Goal: Transaction & Acquisition: Purchase product/service

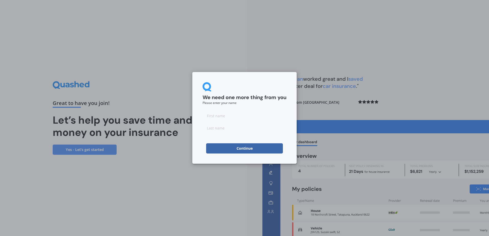
click at [216, 117] on input at bounding box center [244, 116] width 84 height 10
type input "g"
click at [223, 127] on input at bounding box center [244, 128] width 84 height 10
type input "t"
click at [241, 147] on button "Continue" at bounding box center [244, 148] width 77 height 10
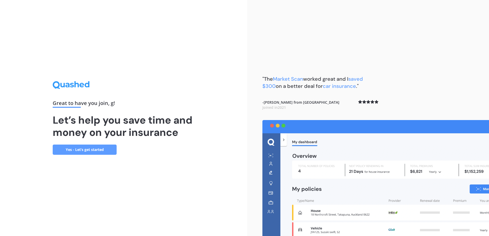
click at [81, 151] on link "Yes - Let’s get started" at bounding box center [85, 150] width 64 height 10
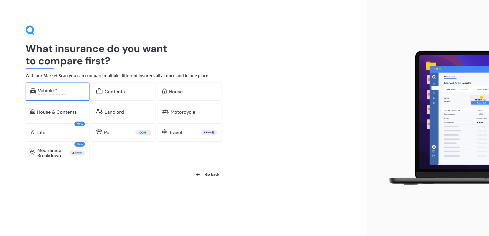
click at [53, 90] on div "Vehicle *" at bounding box center [47, 90] width 19 height 5
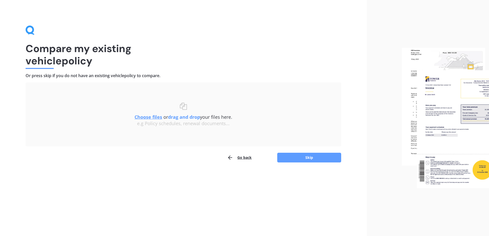
click at [442, 142] on img at bounding box center [445, 118] width 87 height 141
click at [301, 157] on button "Skip" at bounding box center [309, 158] width 64 height 10
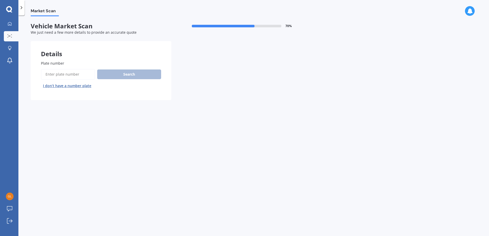
click at [60, 72] on input "Plate number" at bounding box center [68, 74] width 54 height 11
click at [50, 73] on input "Plate number" at bounding box center [68, 74] width 54 height 11
type input "qsk770"
click at [127, 74] on button "Search" at bounding box center [129, 75] width 64 height 10
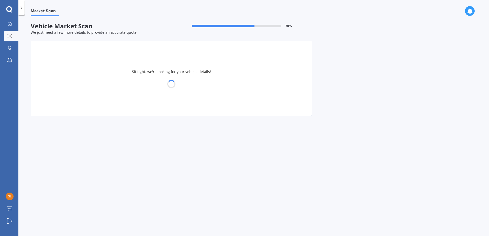
select select "TOYOTA"
select select "AQUA"
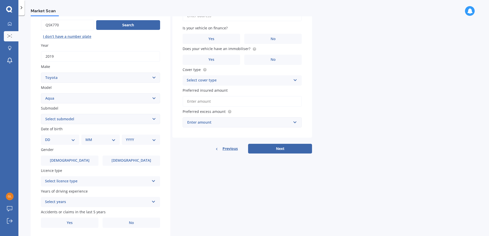
scroll to position [51, 0]
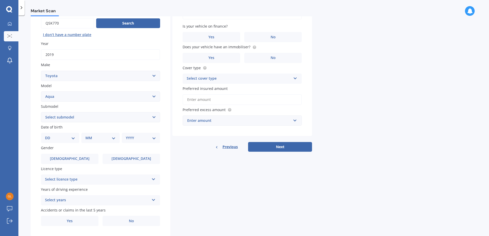
click at [154, 114] on select "Select submodel Hatchback Hybrid" at bounding box center [100, 117] width 119 height 10
select select "HYBRID"
click at [41, 112] on select "Select submodel Hatchback Hybrid" at bounding box center [100, 117] width 119 height 10
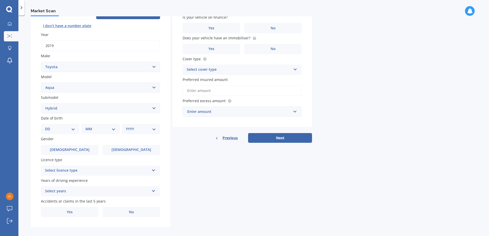
scroll to position [65, 0]
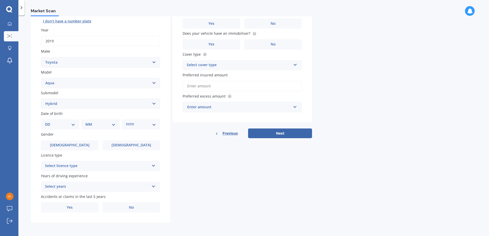
click at [72, 125] on select "DD 01 02 03 04 05 06 07 08 09 10 11 12 13 14 15 16 17 18 19 20 21 22 23 24 25 2…" at bounding box center [60, 125] width 30 height 6
select select "04"
click at [49, 122] on select "DD 01 02 03 04 05 06 07 08 09 10 11 12 13 14 15 16 17 18 19 20 21 22 23 24 25 2…" at bounding box center [60, 125] width 30 height 6
click at [106, 124] on select "MM 01 02 03 04 05 06 07 08 09 10 11 12" at bounding box center [101, 125] width 28 height 6
select select "08"
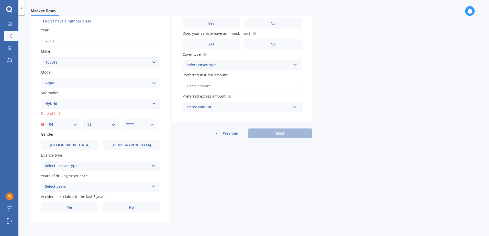
click at [87, 122] on select "MM 01 02 03 04 05 06 07 08 09 10 11 12" at bounding box center [101, 125] width 28 height 6
click at [142, 126] on select "YYYY 2025 2024 2023 2022 2021 2020 2019 2018 2017 2016 2015 2014 2013 2012 2011…" at bounding box center [140, 125] width 28 height 6
select select "1970"
click at [126, 122] on select "YYYY 2025 2024 2023 2022 2021 2020 2019 2018 2017 2016 2015 2014 2013 2012 2011…" at bounding box center [140, 125] width 28 height 6
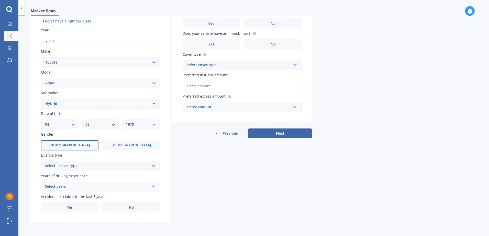
click at [69, 144] on span "[DEMOGRAPHIC_DATA]" at bounding box center [69, 145] width 41 height 4
click at [0, 0] on input "[DEMOGRAPHIC_DATA]" at bounding box center [0, 0] width 0 height 0
click at [155, 166] on icon at bounding box center [153, 165] width 4 height 4
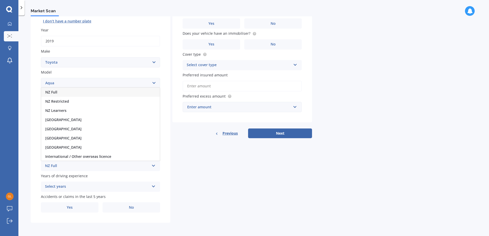
click at [83, 95] on div "NZ Full" at bounding box center [100, 92] width 119 height 9
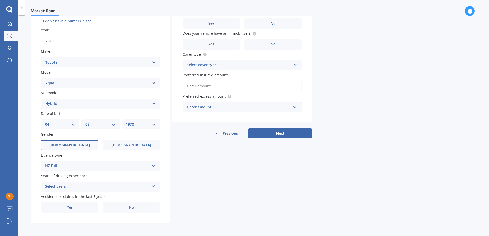
click at [136, 187] on div "Select years" at bounding box center [97, 187] width 104 height 6
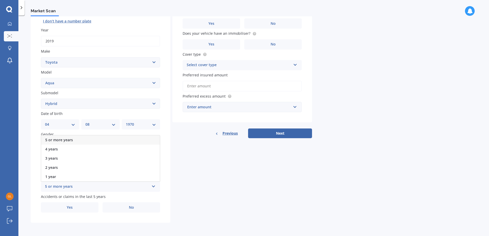
click at [87, 140] on div "5 or more years" at bounding box center [100, 139] width 119 height 9
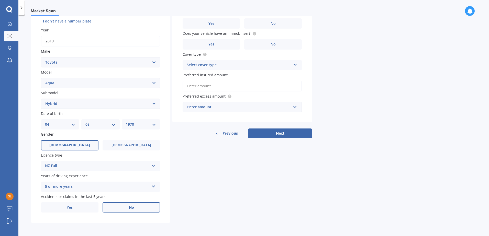
click at [122, 209] on label "No" at bounding box center [131, 207] width 58 height 10
click at [0, 0] on input "No" at bounding box center [0, 0] width 0 height 0
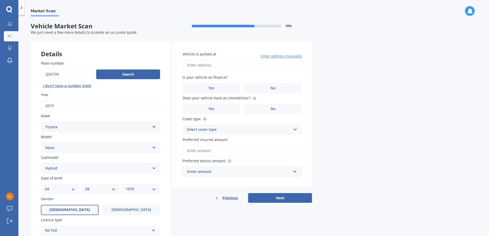
click at [215, 64] on input "Vehicle is parked at" at bounding box center [241, 65] width 119 height 11
type input "[STREET_ADDRESS][PERSON_NAME][PERSON_NAME]"
click at [270, 89] on label "No" at bounding box center [273, 88] width 58 height 10
click at [0, 0] on input "No" at bounding box center [0, 0] width 0 height 0
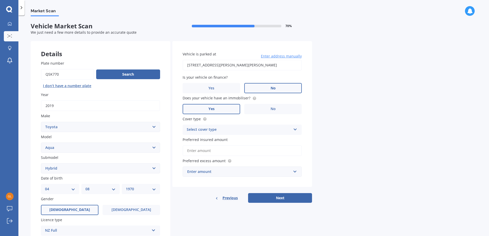
click at [212, 110] on span "Yes" at bounding box center [211, 109] width 6 height 4
click at [0, 0] on input "Yes" at bounding box center [0, 0] width 0 height 0
click at [262, 129] on div "Select cover type" at bounding box center [239, 130] width 104 height 6
click at [230, 141] on div "Comprehensive" at bounding box center [242, 139] width 119 height 9
click at [237, 150] on input "Preferred insured amount" at bounding box center [241, 150] width 119 height 11
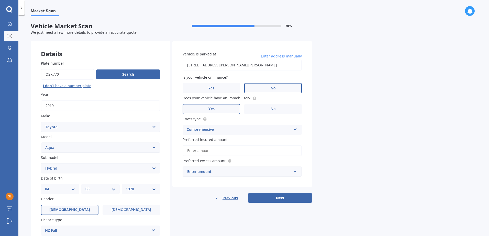
click at [197, 152] on input "Preferred insured amount" at bounding box center [241, 150] width 119 height 11
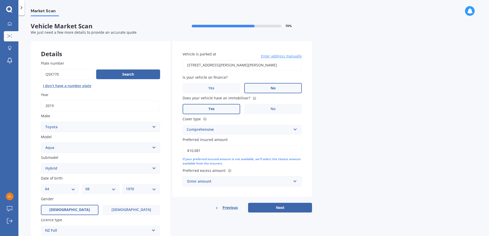
type input "$10,081"
click at [362, 198] on div "Market Scan Vehicle Market Scan 70 % We just need a few more details to provide…" at bounding box center [253, 126] width 470 height 221
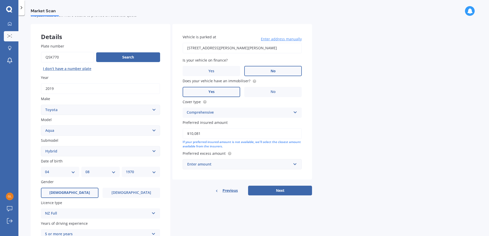
scroll to position [51, 0]
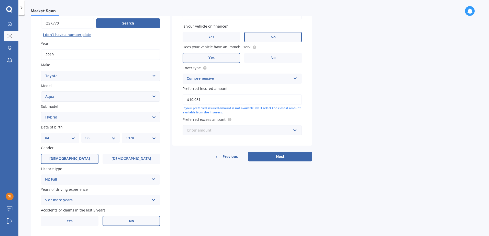
click at [294, 133] on input "text" at bounding box center [240, 130] width 115 height 10
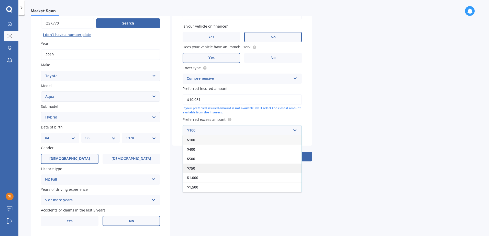
click at [230, 166] on div "$750" at bounding box center [242, 168] width 119 height 9
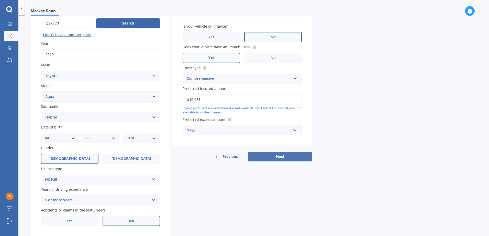
click at [284, 158] on button "Next" at bounding box center [280, 157] width 64 height 10
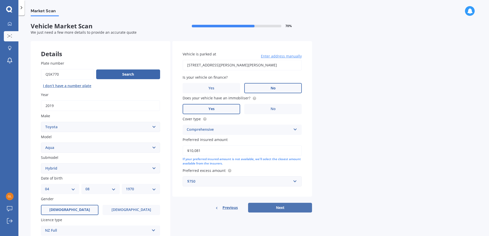
select select "04"
select select "08"
select select "1970"
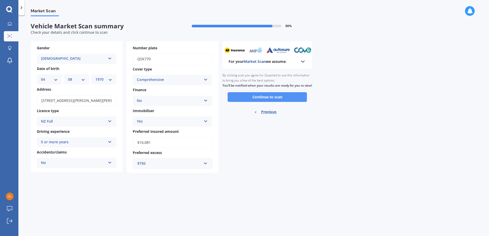
click at [277, 101] on button "Continue to scan" at bounding box center [266, 97] width 79 height 10
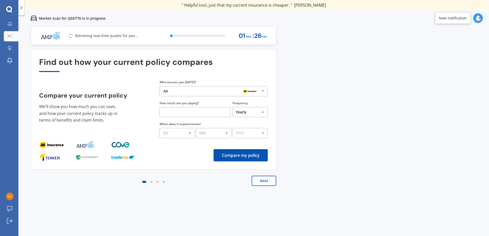
click at [265, 91] on icon at bounding box center [263, 90] width 8 height 9
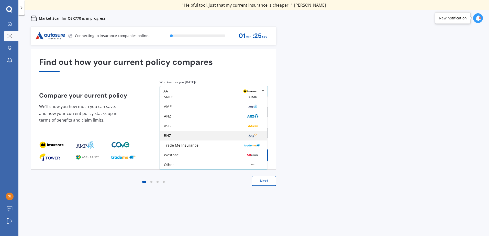
scroll to position [33, 0]
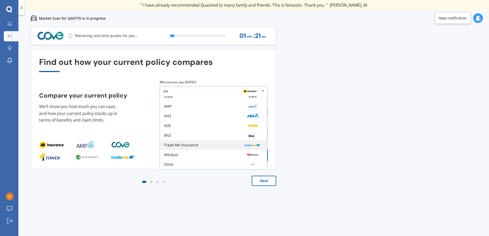
click at [207, 142] on div "Trade Me Insurance" at bounding box center [213, 145] width 107 height 10
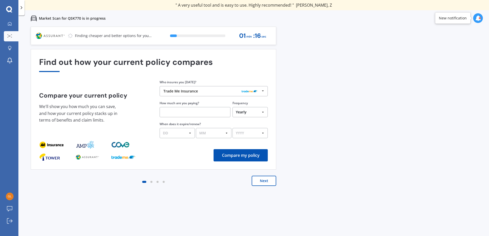
click at [264, 111] on select "Yearly Six-Monthly Quarterly Monthly Fortnightly Weekly One-Off" at bounding box center [249, 112] width 35 height 10
select select "One-Off"
click at [232, 107] on select "Yearly Six-Monthly Quarterly Monthly Fortnightly Weekly One-Off" at bounding box center [249, 112] width 35 height 10
click at [180, 107] on input "text" at bounding box center [194, 112] width 71 height 10
type input "$700.00"
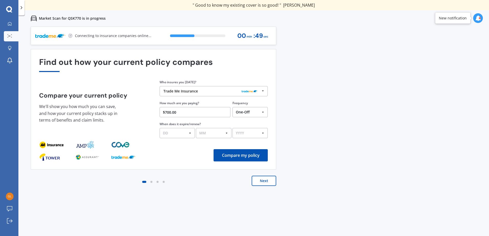
click at [187, 133] on select "DD 01 02 03 04 05 06 07 08 09 10 11 12 13 14 15 16 17 18 19 20 21 22 23 24 25 2…" at bounding box center [176, 133] width 35 height 10
select select "03"
click at [159, 128] on select "DD 01 02 03 04 05 06 07 08 09 10 11 12 13 14 15 16 17 18 19 20 21 22 23 24 25 2…" at bounding box center [176, 133] width 35 height 10
click at [221, 134] on select "MM 01 02 03 04 05 06 07 08 09 10 11 12" at bounding box center [213, 133] width 35 height 10
click at [196, 128] on select "MM 01 02 03 04 05 06 07 08 09 10 11 12" at bounding box center [213, 133] width 35 height 10
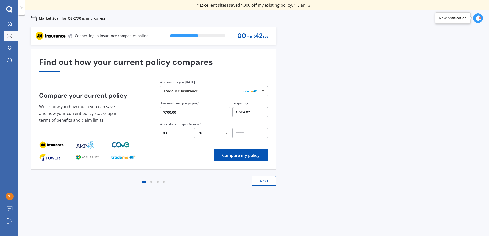
click at [227, 133] on select "MM 01 02 03 04 05 06 07 08 09 10 11 12" at bounding box center [213, 133] width 35 height 10
select select "09"
click at [196, 128] on select "MM 01 02 03 04 05 06 07 08 09 10 11 12" at bounding box center [213, 133] width 35 height 10
click at [253, 134] on select "YYYY 2026 2025 2024" at bounding box center [249, 133] width 35 height 10
select select "2025"
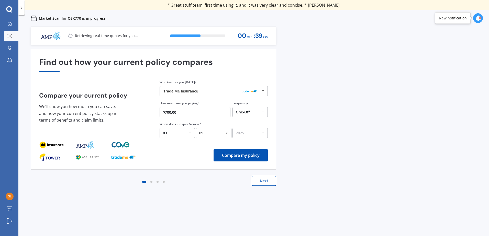
click at [232, 128] on select "YYYY 2026 2025 2024" at bounding box center [249, 133] width 35 height 10
click at [263, 180] on button "Next" at bounding box center [263, 181] width 25 height 10
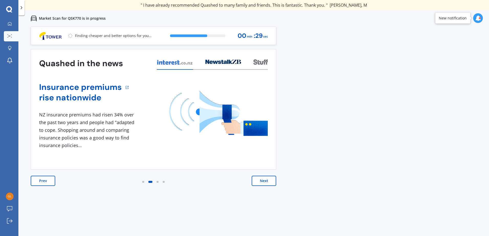
click at [39, 183] on button "Prev" at bounding box center [43, 181] width 25 height 10
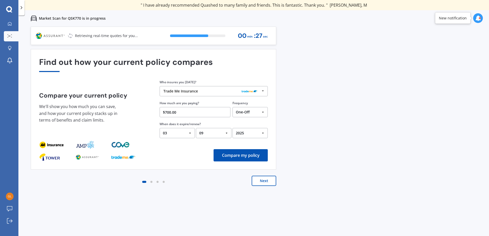
click at [235, 155] on button "Compare my policy" at bounding box center [240, 155] width 54 height 12
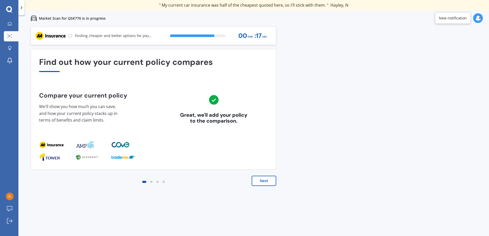
click at [264, 181] on button "Next" at bounding box center [263, 181] width 25 height 10
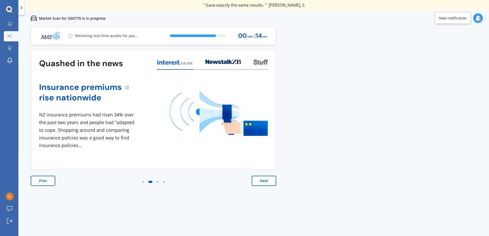
click at [264, 181] on button "Next" at bounding box center [263, 181] width 25 height 10
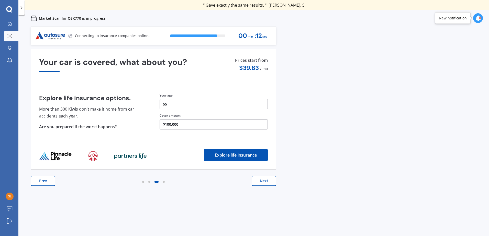
click at [264, 181] on button "Next" at bounding box center [263, 181] width 25 height 10
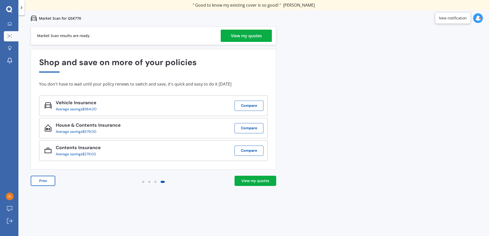
click at [237, 37] on div "View my quotes" at bounding box center [246, 36] width 31 height 12
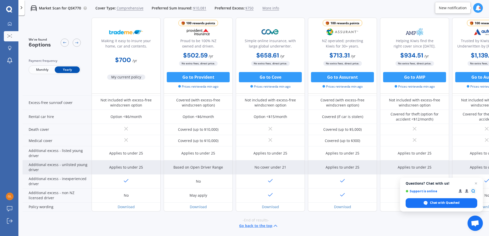
scroll to position [209, 0]
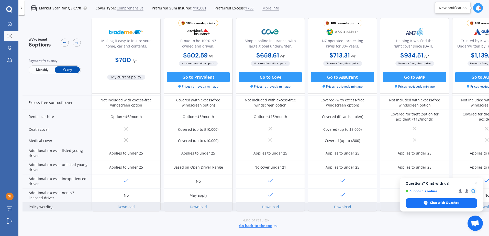
click at [198, 204] on link "Download" at bounding box center [198, 206] width 17 height 5
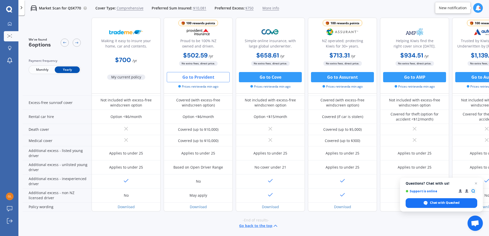
click at [200, 76] on button "Go to Provident" at bounding box center [198, 77] width 63 height 10
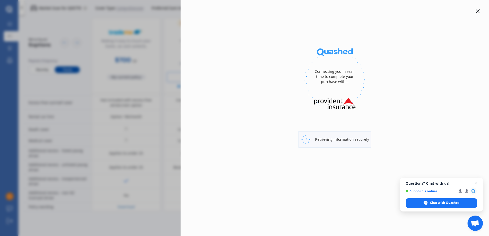
select select "full"
select select "[STREET_ADDRESS][PERSON_NAME][PERSON_NAME]"
select select "TOYOTA"
select select "AQUA"
select select "NO"
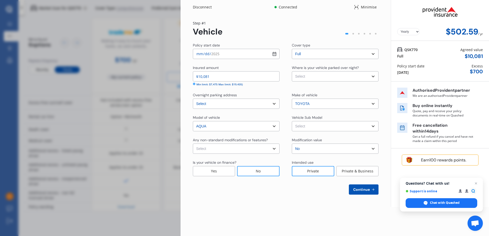
click at [274, 147] on select "Select None [MEDICAL_DATA] System(NOS) Roll Cage Full Racing Harness" at bounding box center [236, 149] width 87 height 10
select select "none"
click at [193, 144] on select "Select None [MEDICAL_DATA] System(NOS) Roll Cage Full Racing Harness" at bounding box center [236, 149] width 87 height 10
click at [373, 75] on select "Select Garage (fully enclosed) Off Street Parking Other" at bounding box center [335, 76] width 87 height 10
select select "OTHER"
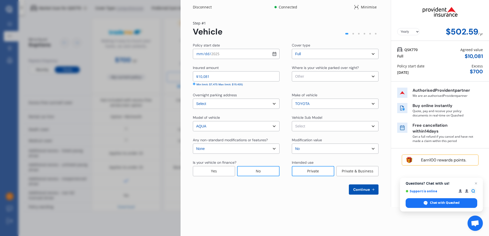
click at [292, 71] on select "Select Garage (fully enclosed) Off Street Parking Other" at bounding box center [335, 76] width 87 height 10
click at [339, 125] on select "Select Aqua NHP10 Hatchback 5dr CVT 1sp 1.5i/45kW Hybrid [IMP]" at bounding box center [335, 126] width 87 height 10
select select "NZVTOYO2019AEGC"
click at [292, 121] on select "Select Aqua NHP10 Hatchback 5dr CVT 1sp 1.5i/45kW Hybrid [IMP]" at bounding box center [335, 126] width 87 height 10
click at [274, 52] on input "[DATE]" at bounding box center [236, 54] width 87 height 10
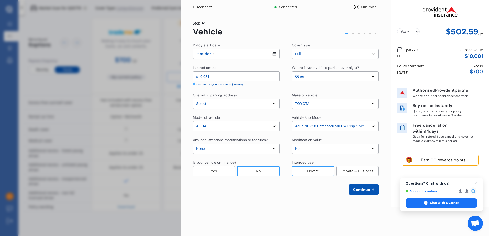
type input "[DATE]"
click at [362, 190] on span "Continue" at bounding box center [361, 190] width 19 height 4
select select "04"
select select "08"
select select "1970"
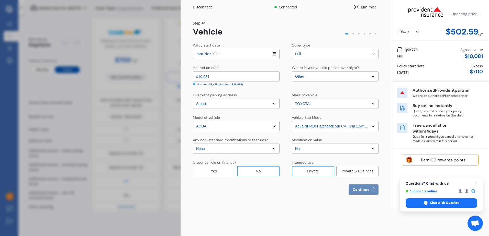
select select "NZ_FULL"
select select "0"
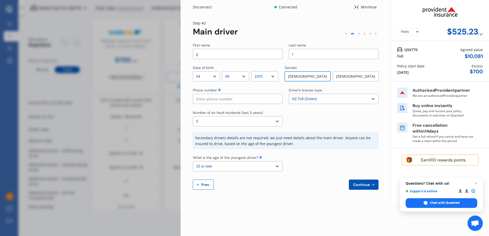
click at [278, 166] on select "Select the age of the youngest driver. 16 17 18 19 20 21 22 23 24 25 or over" at bounding box center [238, 166] width 90 height 10
select select "18"
click at [193, 161] on select "Select the age of the youngest driver. 16 17 18 19 20 21 22 23 24 25 or over" at bounding box center [238, 166] width 90 height 10
click at [237, 115] on div "Number of at-fault incidents (last 3 years)" at bounding box center [238, 113] width 90 height 6
click at [355, 185] on span "Continue" at bounding box center [361, 185] width 19 height 4
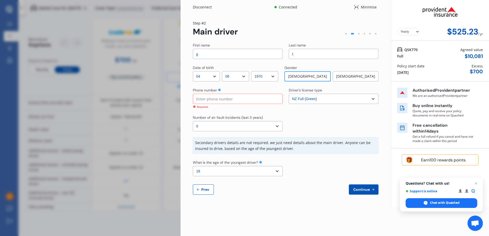
click at [234, 99] on input at bounding box center [238, 99] width 90 height 10
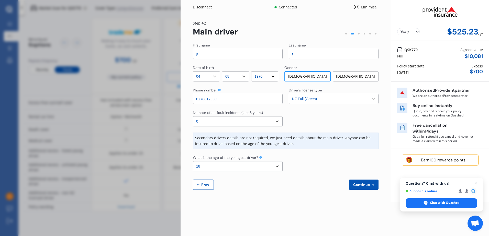
type input "0276612359"
click at [218, 51] on input "g" at bounding box center [238, 54] width 90 height 10
type input "glyn"
click at [305, 52] on input "t" at bounding box center [334, 54] width 90 height 10
type input "[PERSON_NAME]"
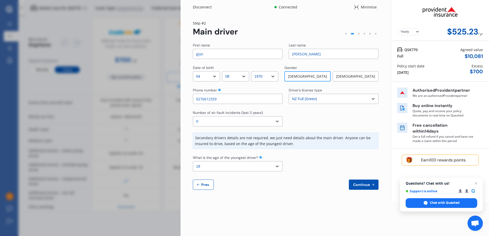
click at [359, 184] on span "Continue" at bounding box center [361, 185] width 19 height 4
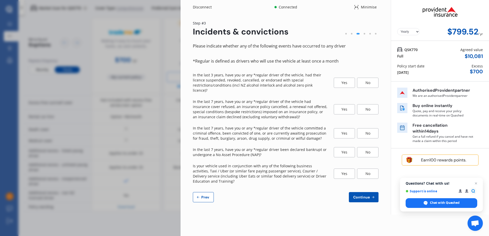
click at [373, 82] on div "No" at bounding box center [367, 83] width 21 height 10
click at [369, 104] on div "No" at bounding box center [367, 109] width 21 height 10
click at [368, 129] on div "No" at bounding box center [367, 133] width 21 height 10
click at [369, 147] on div "No" at bounding box center [367, 152] width 21 height 10
click at [363, 169] on div "No" at bounding box center [367, 174] width 21 height 10
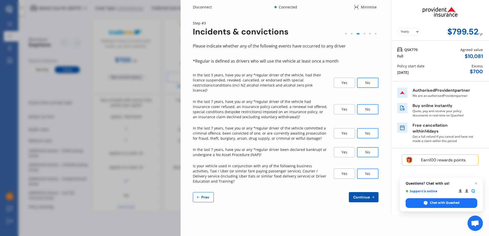
click at [357, 195] on span "Continue" at bounding box center [361, 197] width 19 height 4
select select "200"
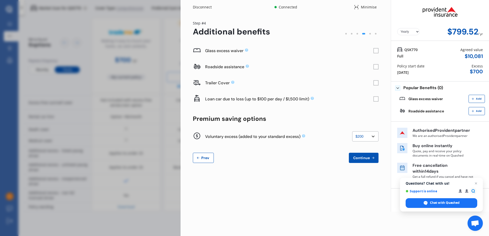
click at [371, 135] on select "None $200 $450 $700 $950 $1,200 $1,700" at bounding box center [365, 136] width 26 height 10
click at [297, 167] on div "Yearly Monthly $799.52 / yr Step # 4 Additional benefits Glass excess waiver Ro…" at bounding box center [285, 94] width 210 height 161
click at [360, 155] on button "Continue" at bounding box center [364, 158] width 30 height 10
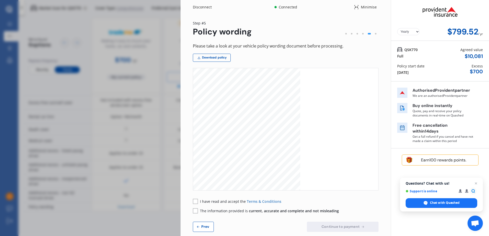
scroll to position [0, 0]
click at [195, 226] on button "Prev" at bounding box center [203, 227] width 21 height 10
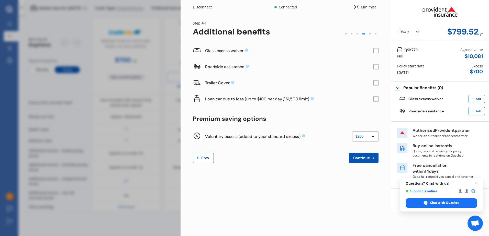
click at [376, 138] on select "None $200 $450 $700 $950 $1,200 $1,700" at bounding box center [365, 136] width 26 height 10
select select "0"
click at [352, 131] on select "None $200 $450 $700 $950 $1,200 $1,700" at bounding box center [365, 136] width 26 height 10
click at [361, 159] on span "Continue" at bounding box center [361, 158] width 19 height 4
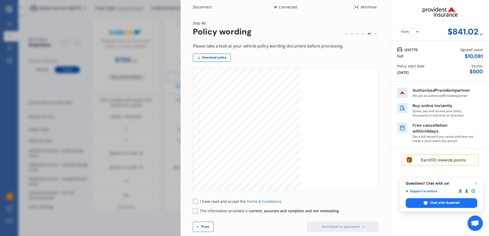
click at [201, 225] on span "Prev" at bounding box center [205, 227] width 10 height 4
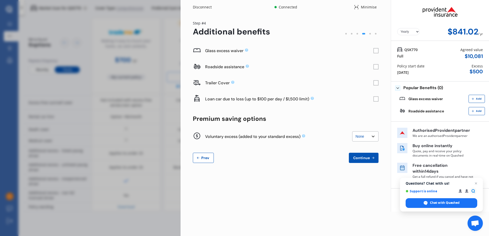
click at [365, 135] on select "None $200 $450 $700 $950 $1,200 $1,700" at bounding box center [365, 136] width 26 height 10
select select "200"
click at [352, 131] on select "None $200 $450 $700 $950 $1,200 $1,700" at bounding box center [365, 136] width 26 height 10
click at [362, 160] on span "Continue" at bounding box center [361, 158] width 19 height 4
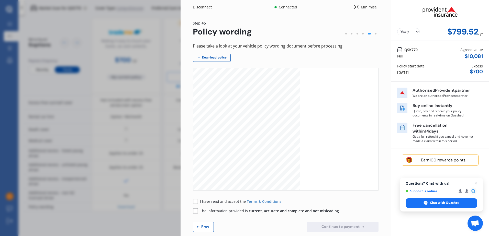
scroll to position [2096, 0]
click at [206, 6] on div "Disconnect" at bounding box center [205, 7] width 25 height 5
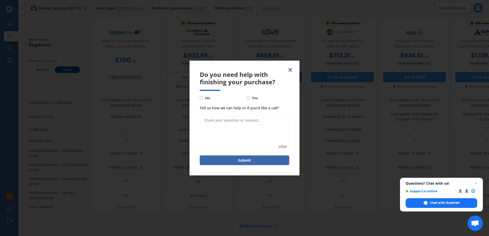
click at [202, 96] on input "No" at bounding box center [201, 97] width 3 height 3
radio input "true"
click at [263, 161] on button "Submit" at bounding box center [244, 160] width 89 height 10
click at [290, 70] on icon at bounding box center [290, 70] width 6 height 6
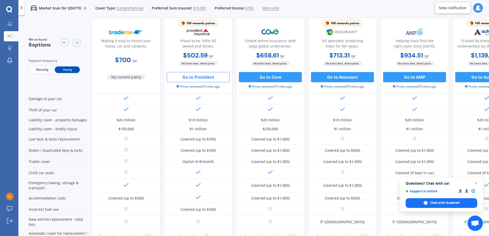
scroll to position [0, 0]
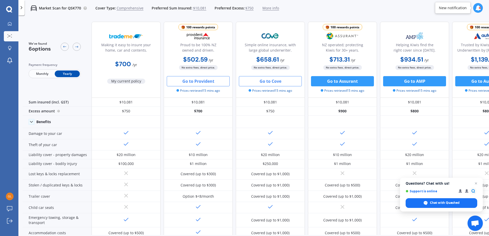
click at [273, 82] on button "Go to Cove" at bounding box center [270, 81] width 63 height 10
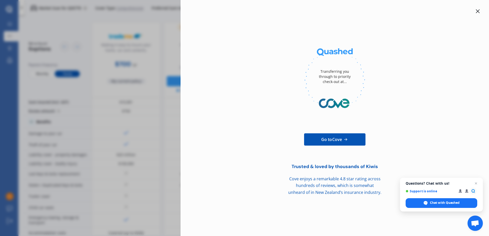
click at [477, 10] on icon at bounding box center [477, 11] width 4 height 4
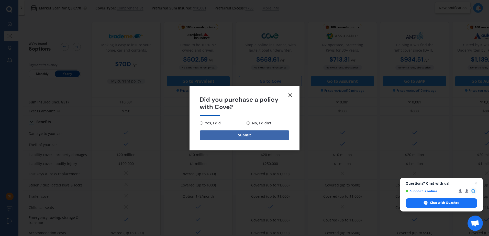
click at [247, 121] on input "No, I didn't" at bounding box center [247, 122] width 3 height 3
radio input "true"
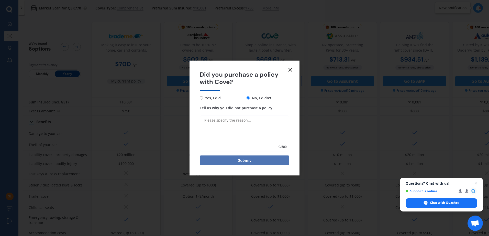
click at [236, 162] on button "Submit" at bounding box center [244, 160] width 89 height 10
click at [290, 68] on icon at bounding box center [290, 70] width 6 height 6
